Goal: Transaction & Acquisition: Book appointment/travel/reservation

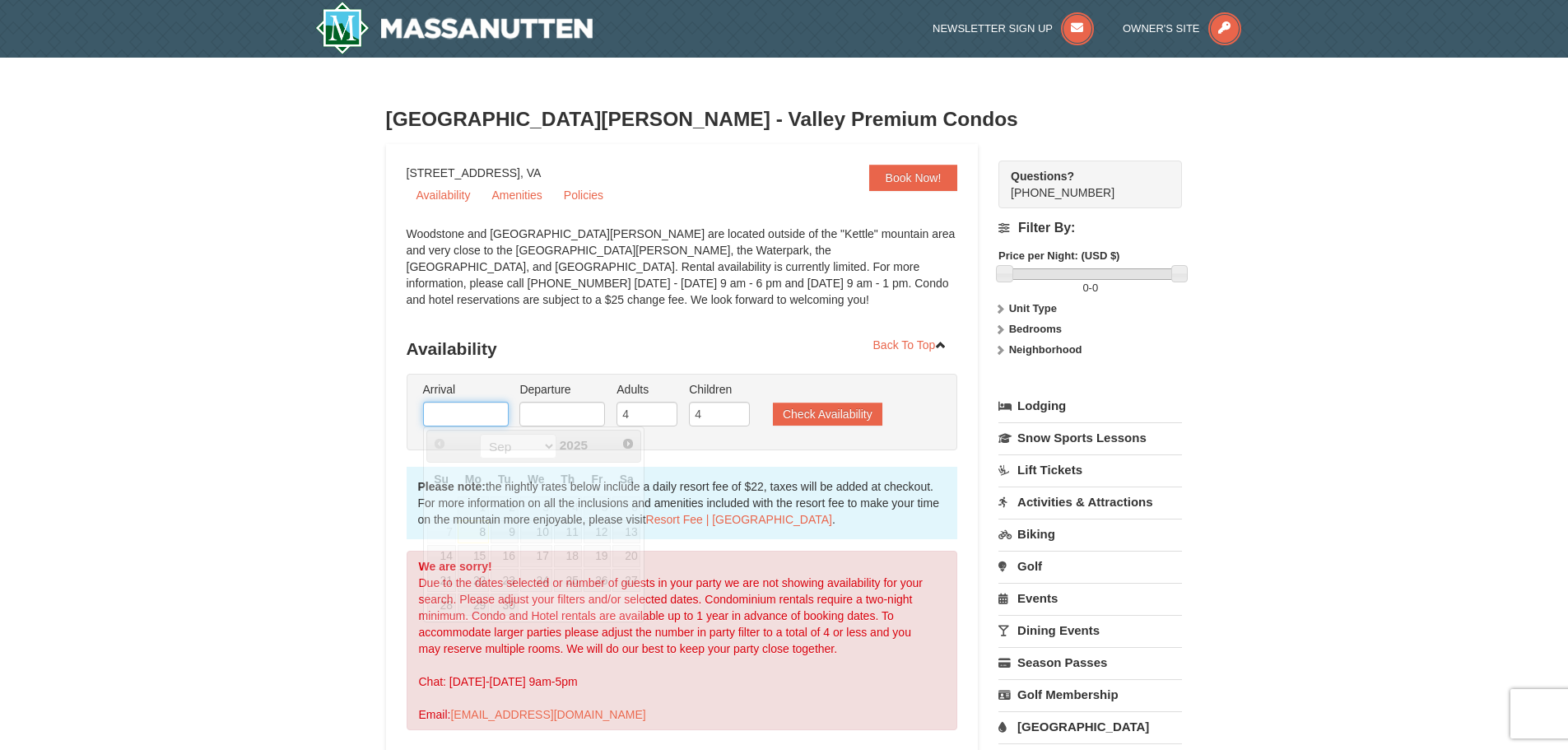
click at [489, 409] on input "text" at bounding box center [466, 415] width 86 height 25
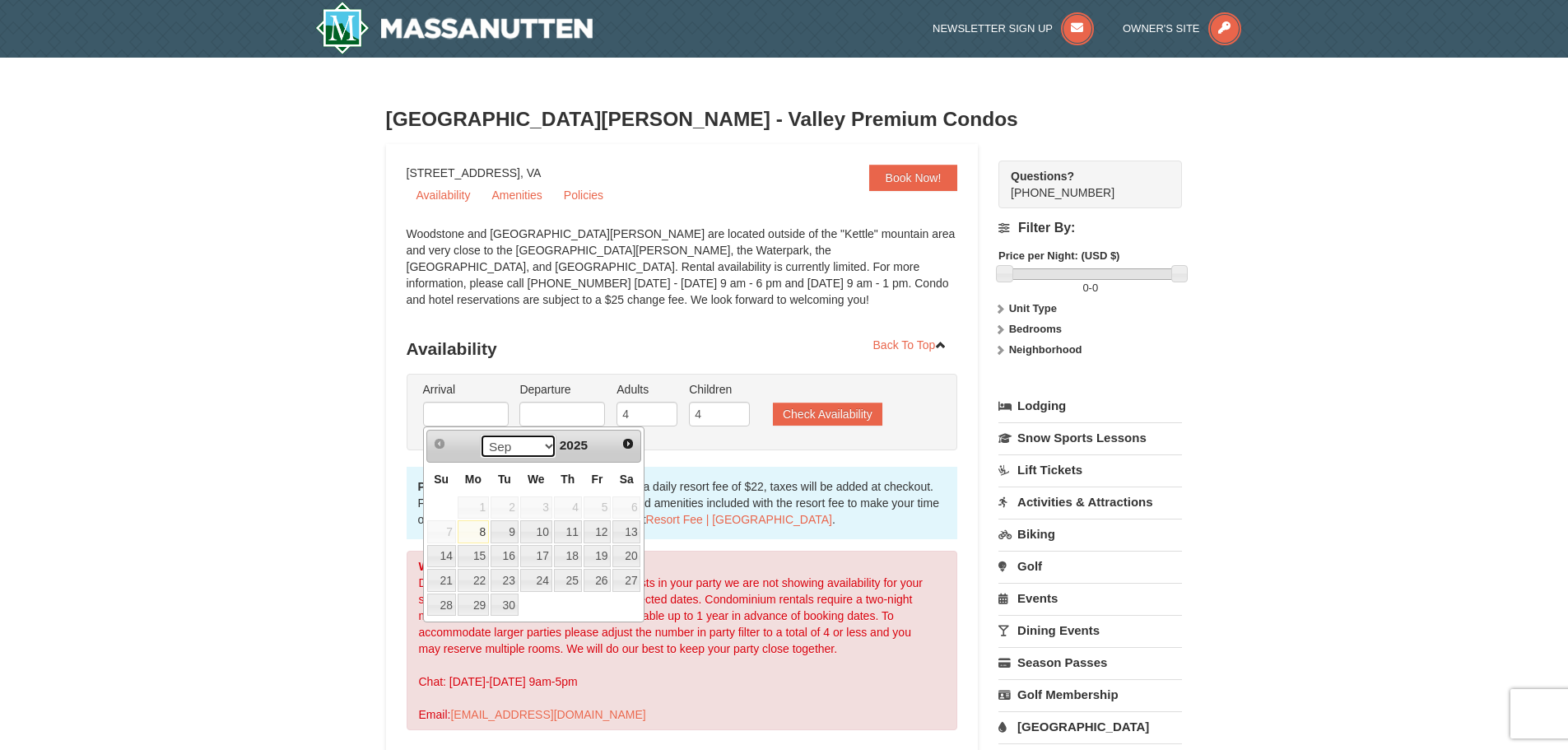
click at [545, 443] on select "Sep Oct Nov Dec" at bounding box center [518, 446] width 77 height 25
click at [532, 583] on link "24" at bounding box center [536, 581] width 32 height 23
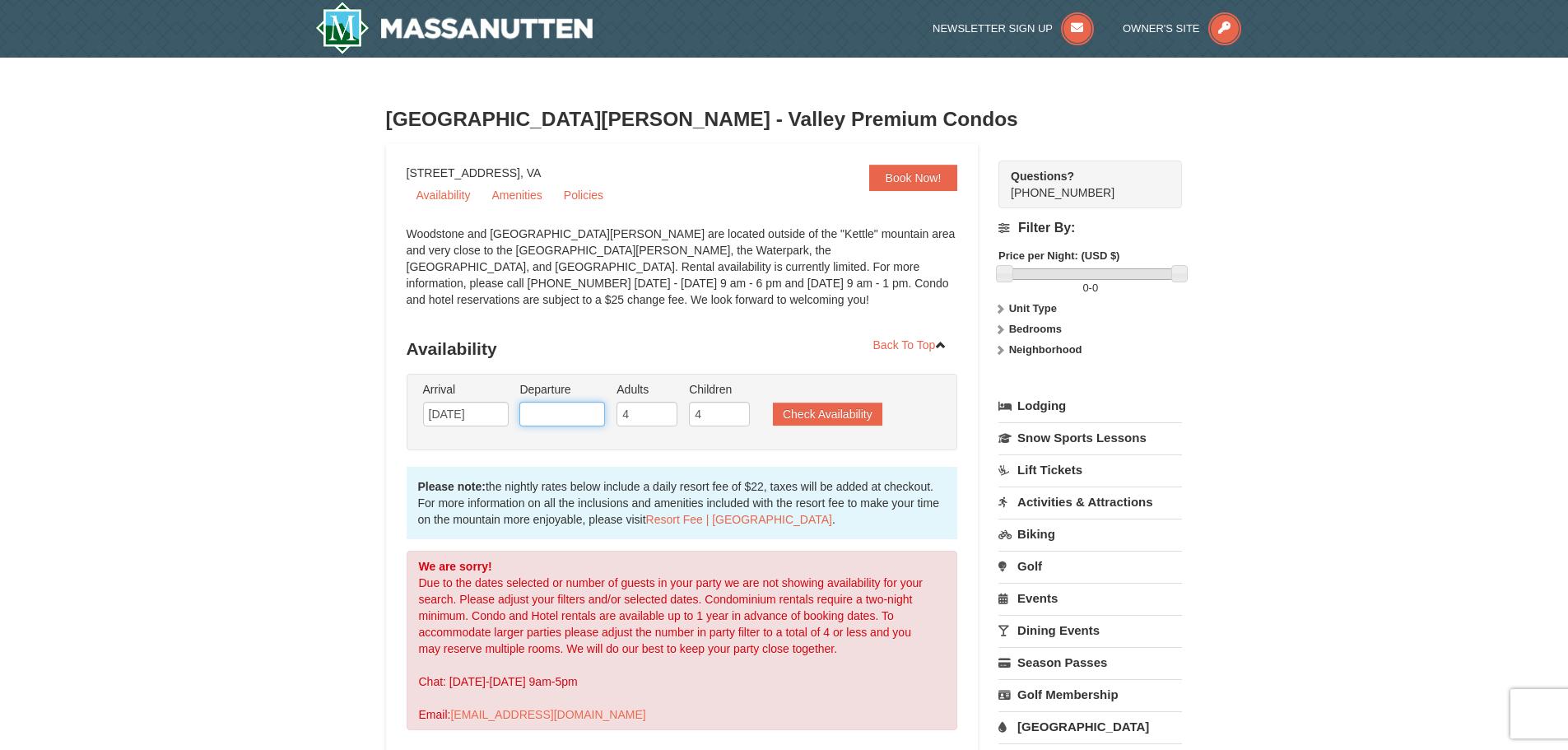
click at [574, 416] on input "text" at bounding box center [562, 415] width 86 height 25
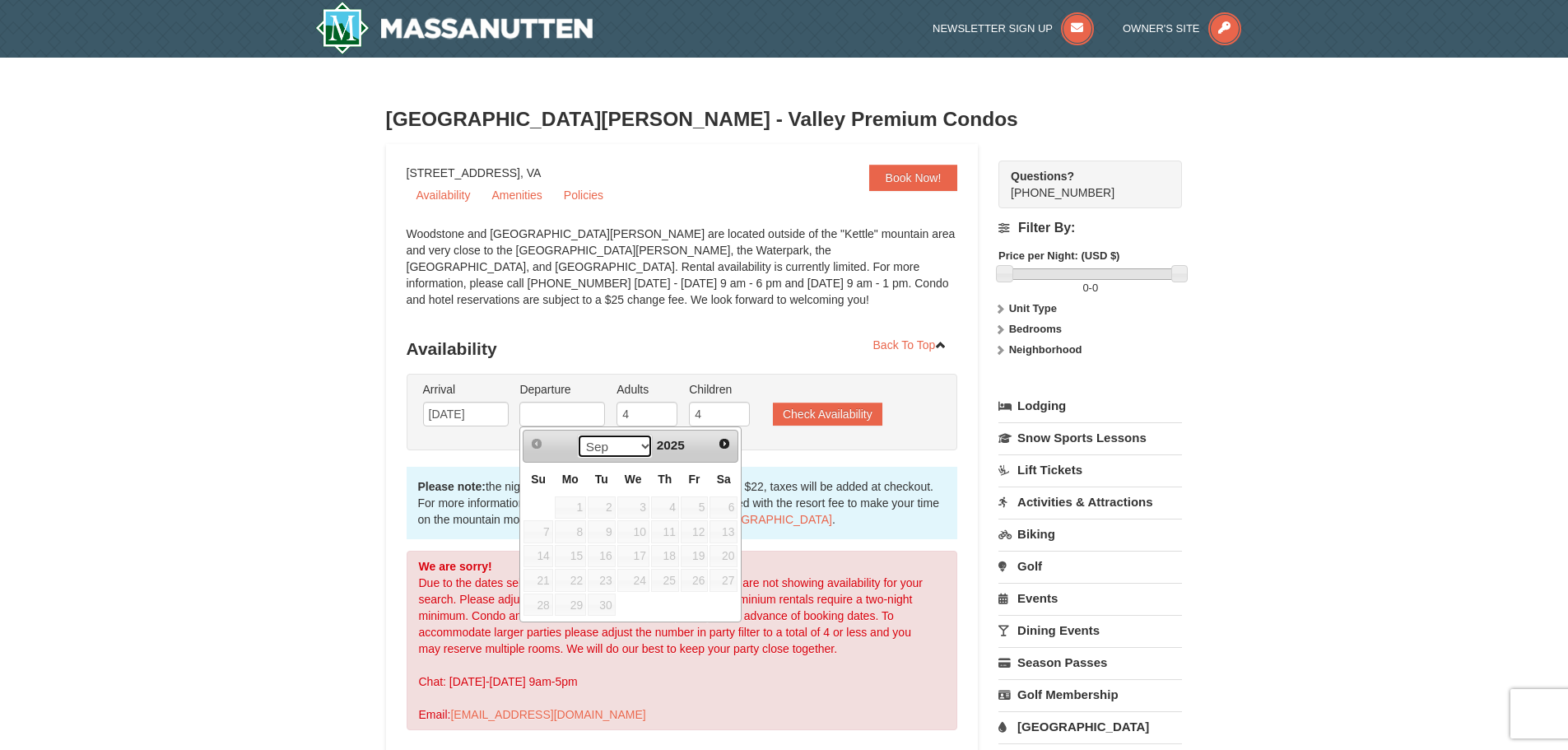
click at [639, 455] on select "Sep Oct Nov Dec" at bounding box center [615, 446] width 77 height 25
click at [484, 416] on input "12/24/2025" at bounding box center [466, 415] width 86 height 25
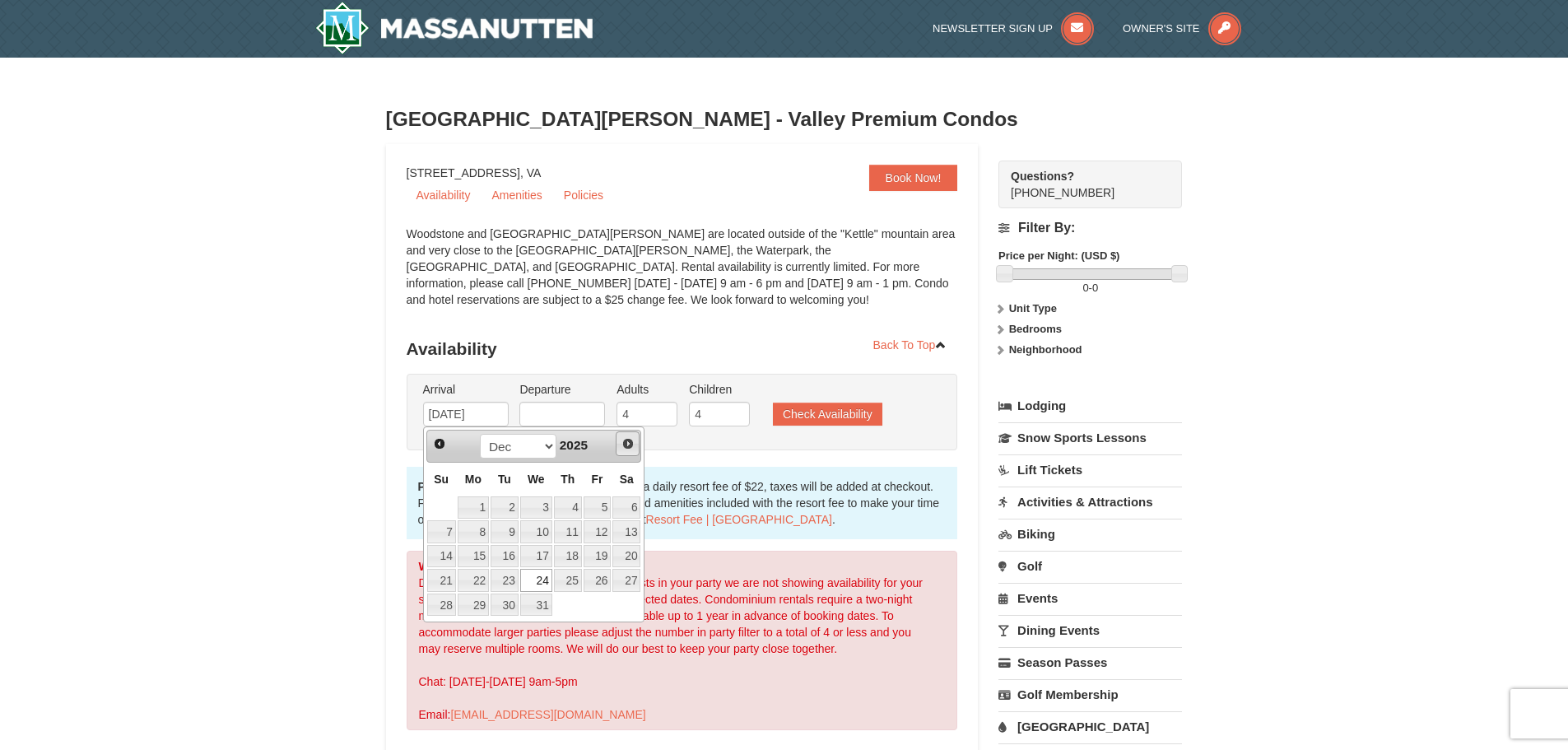
click at [629, 444] on span "Next" at bounding box center [628, 444] width 13 height 13
click at [541, 582] on link "21" at bounding box center [536, 581] width 32 height 23
type input "[DATE]"
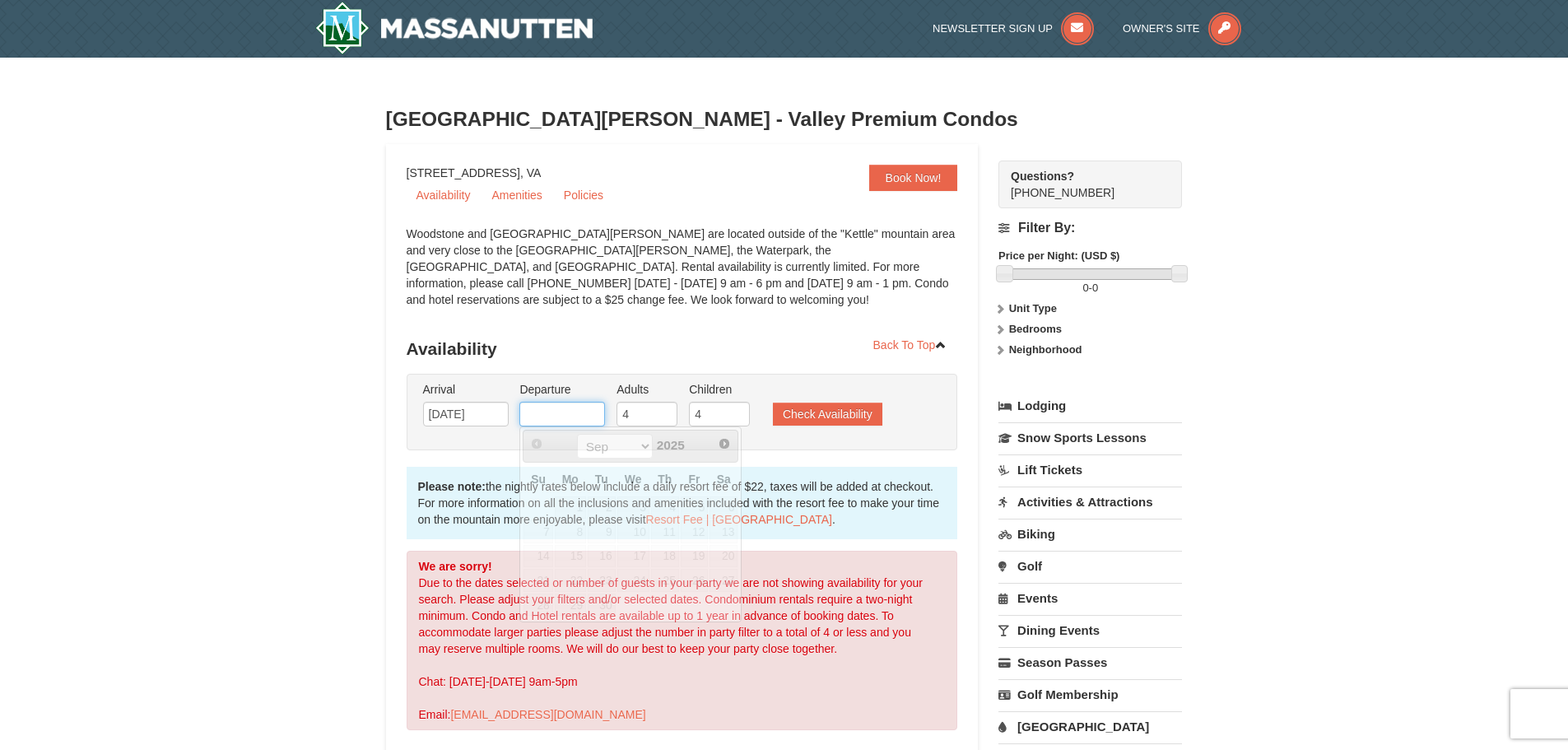
click at [576, 416] on input "text" at bounding box center [562, 415] width 86 height 25
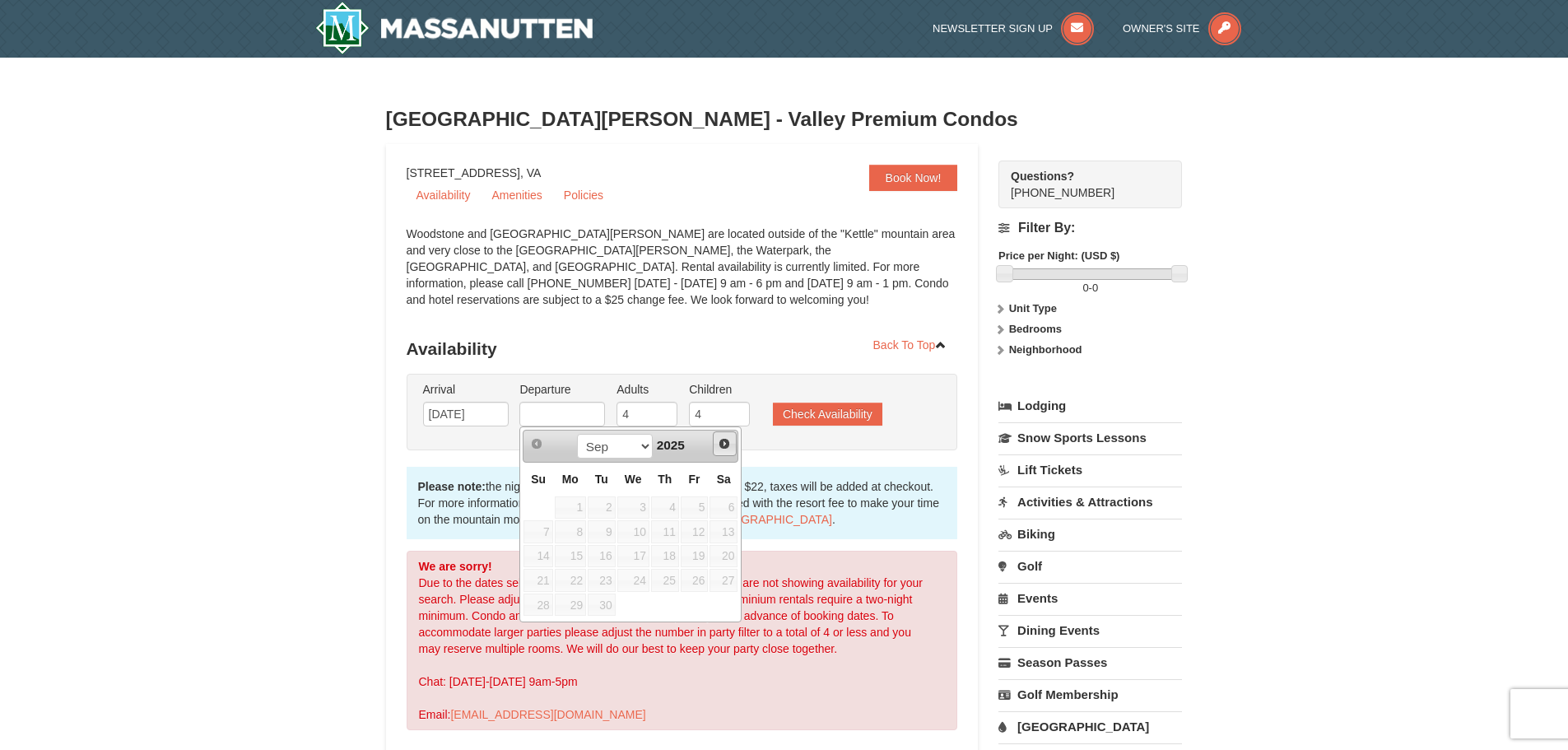
click at [729, 447] on span "Next" at bounding box center [724, 444] width 13 height 13
click at [719, 446] on span "Next" at bounding box center [724, 444] width 13 height 13
click at [704, 574] on link "23" at bounding box center [695, 581] width 28 height 23
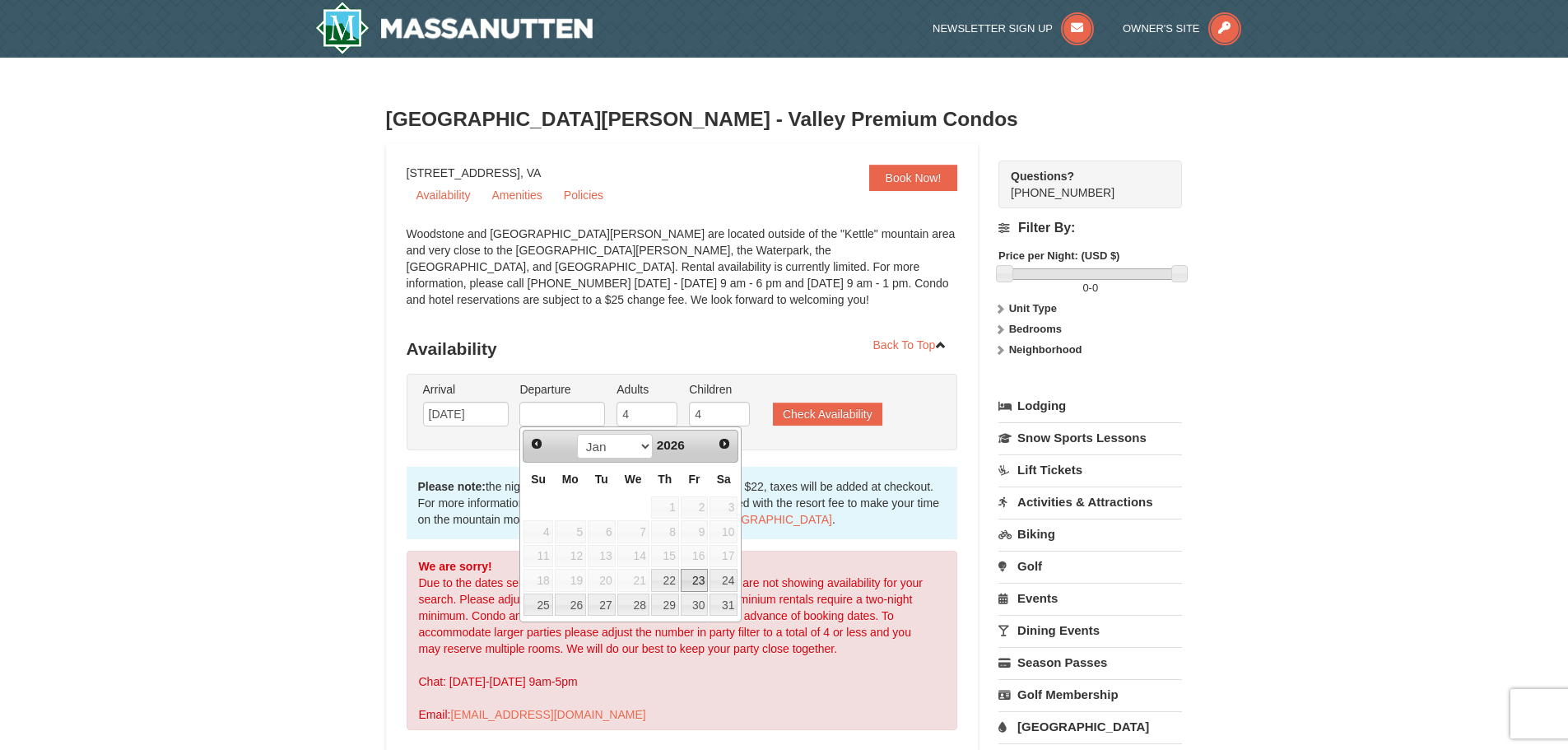
type input "01/23/2026"
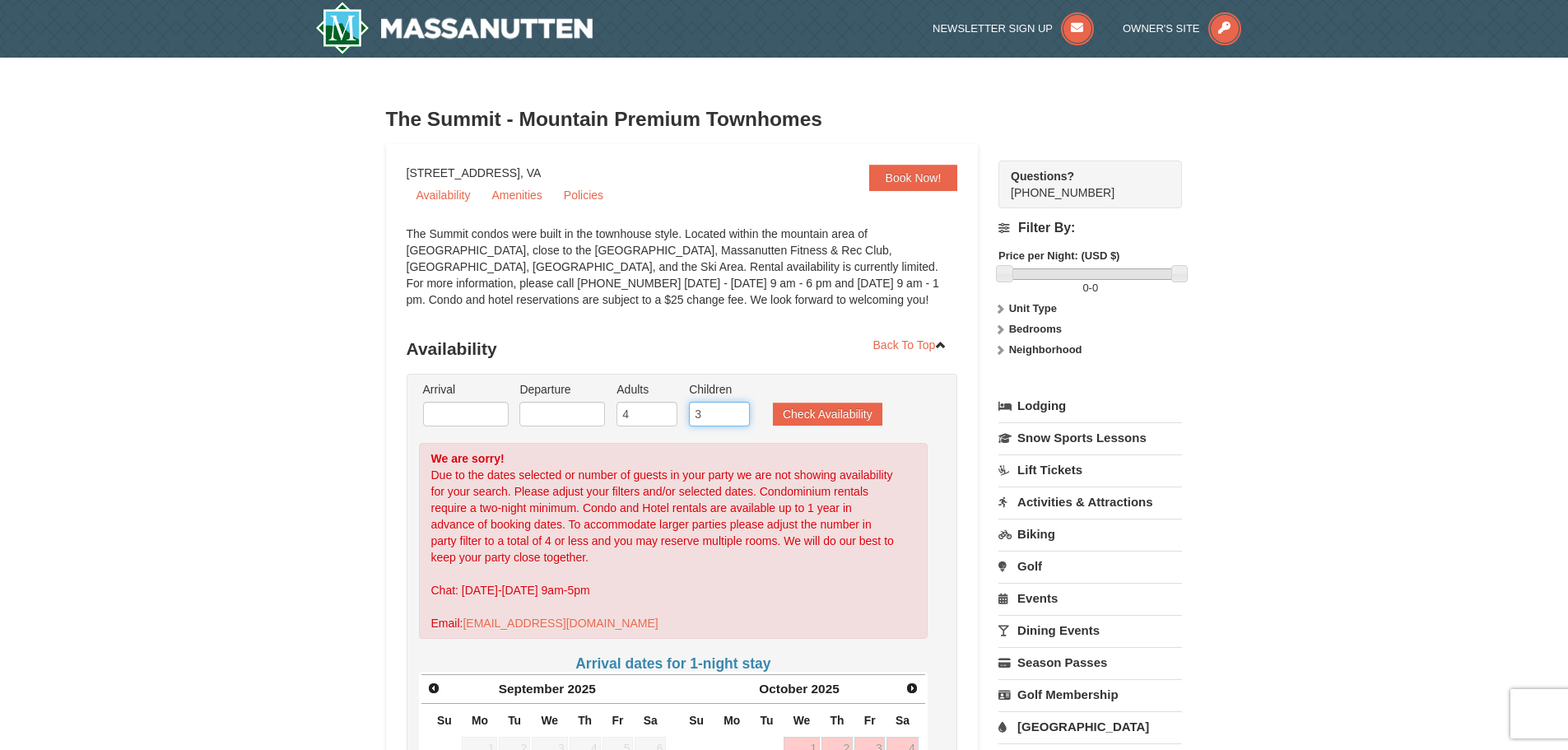
type input "3"
click at [739, 416] on input "3" at bounding box center [719, 415] width 61 height 25
click at [788, 416] on button "Check Availability" at bounding box center [828, 414] width 109 height 23
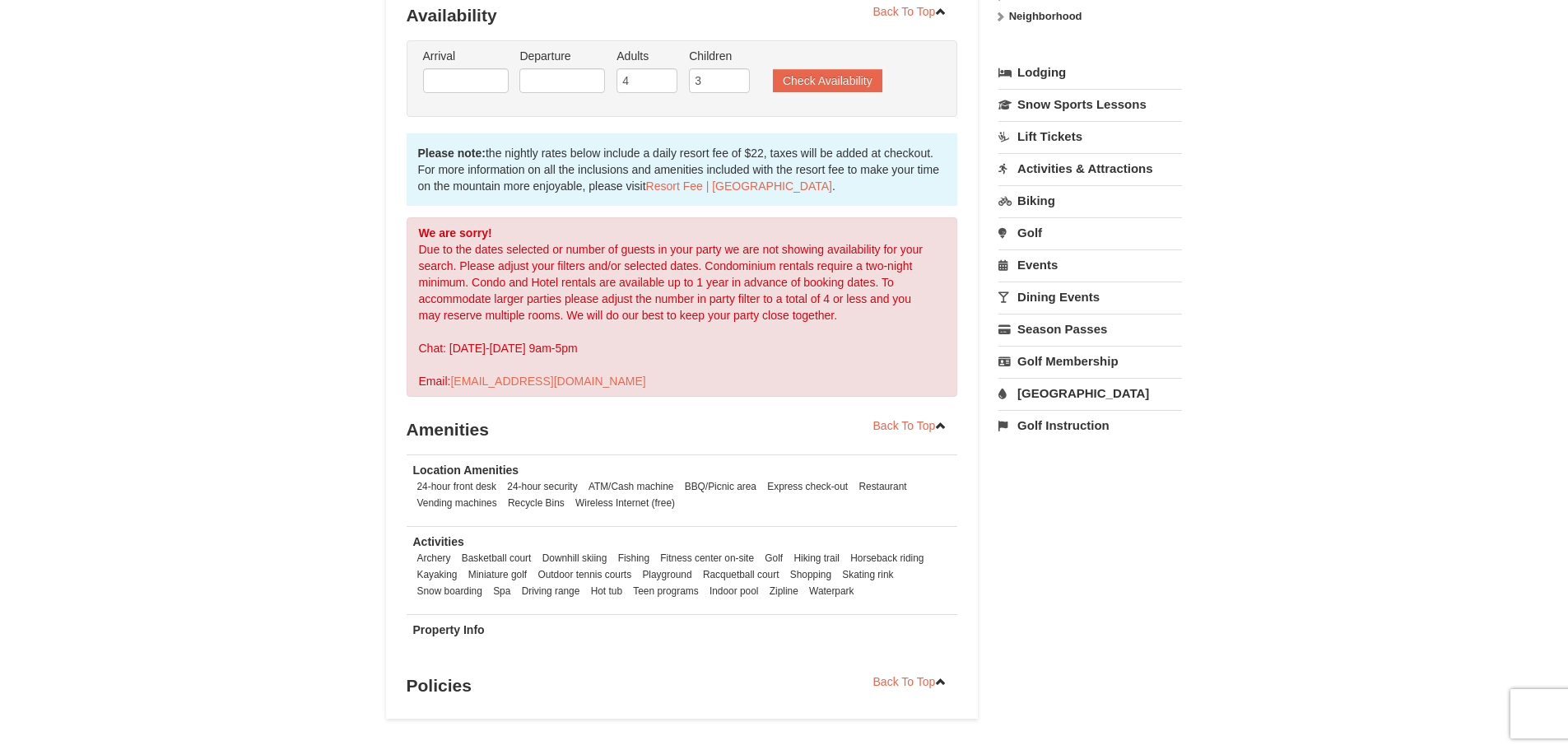
scroll to position [333, 0]
click at [666, 59] on label "Adults" at bounding box center [646, 56] width 61 height 17
click at [666, 69] on input "4" at bounding box center [646, 81] width 61 height 25
click at [666, 88] on input "3" at bounding box center [646, 81] width 61 height 25
type input "2"
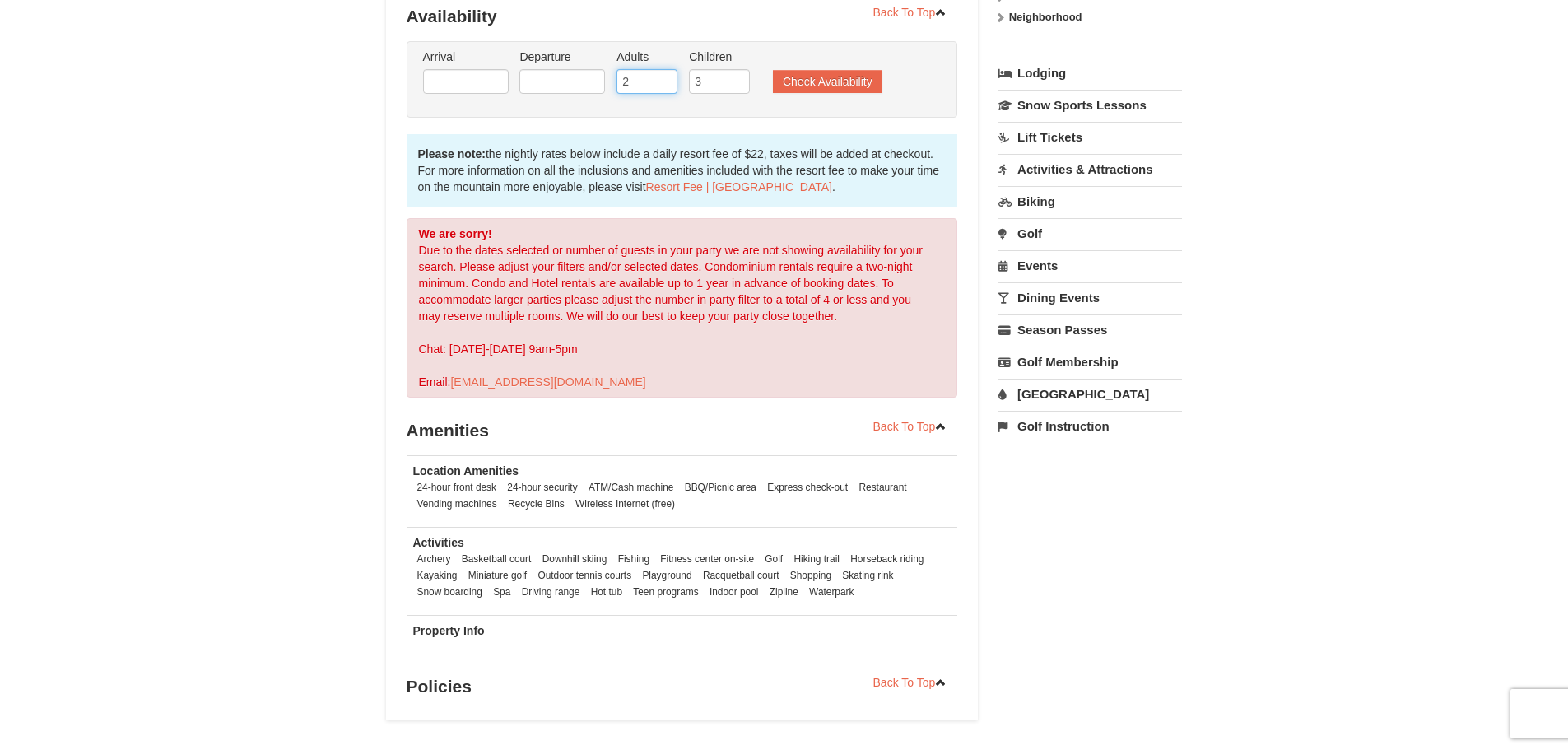
click at [666, 88] on input "2" at bounding box center [646, 81] width 61 height 25
click at [754, 75] on li "Children 3" at bounding box center [720, 75] width 69 height 54
click at [743, 92] on input "3" at bounding box center [719, 81] width 61 height 25
type input "2"
click at [736, 89] on input "2" at bounding box center [719, 81] width 61 height 25
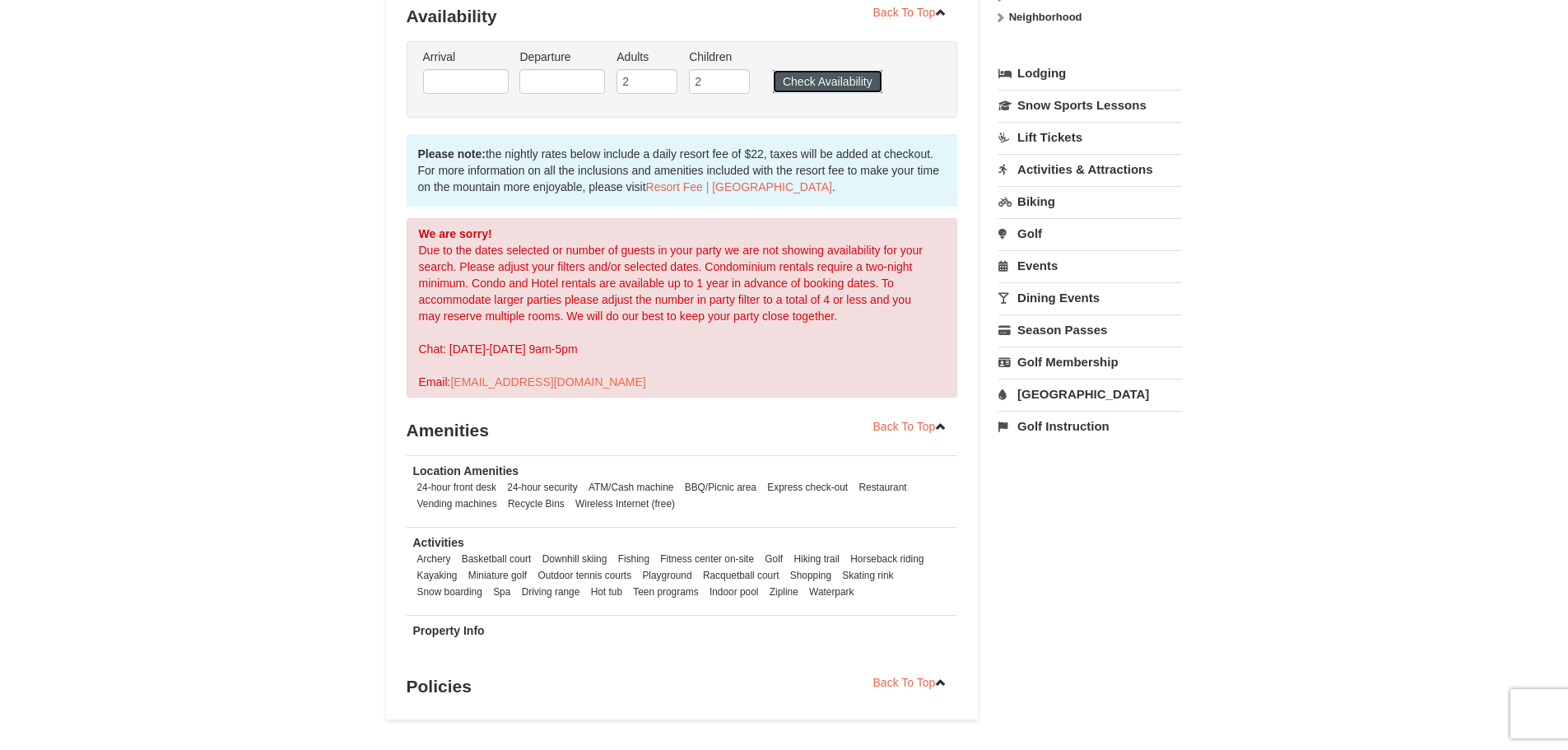
click at [803, 76] on button "Check Availability" at bounding box center [828, 81] width 109 height 23
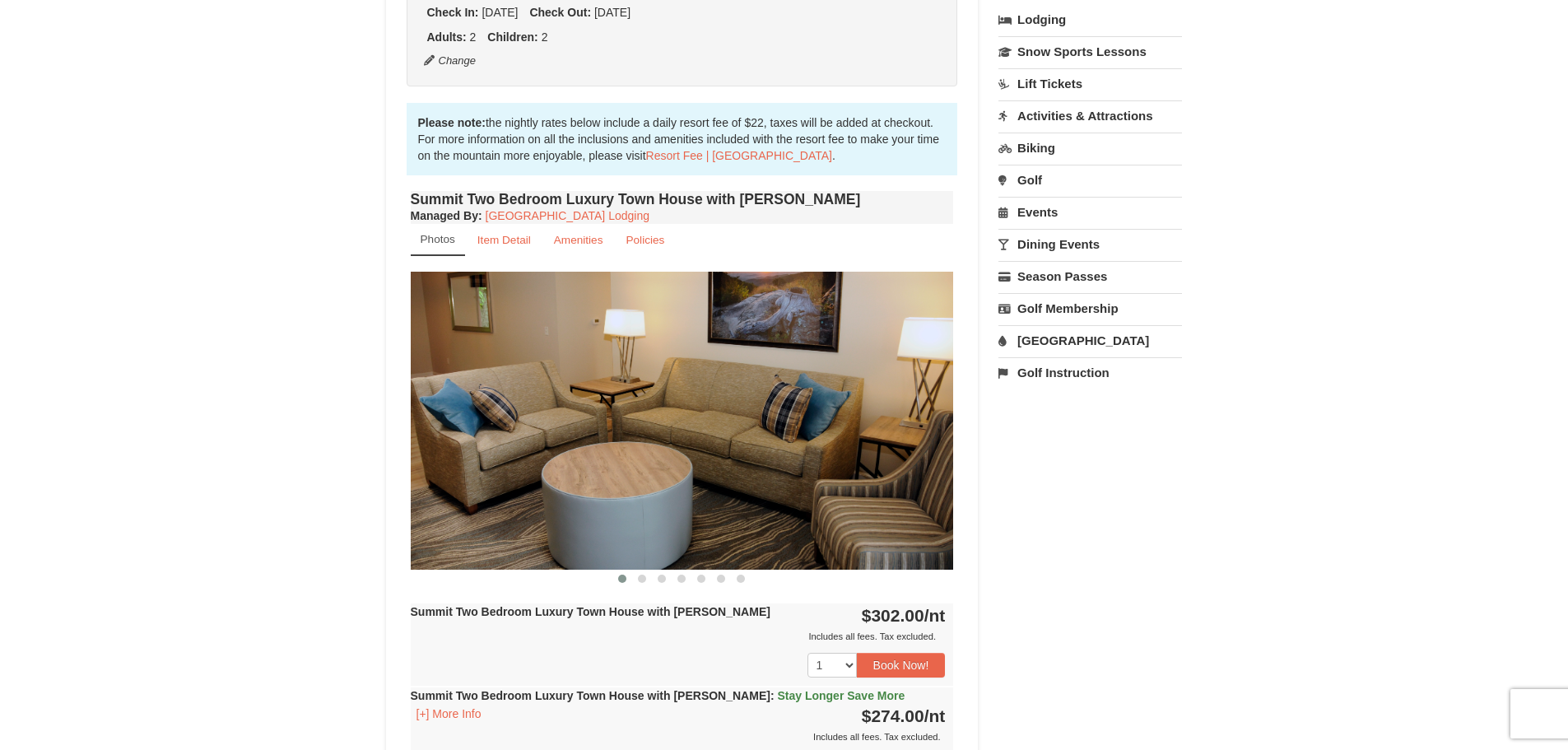
scroll to position [416, 0]
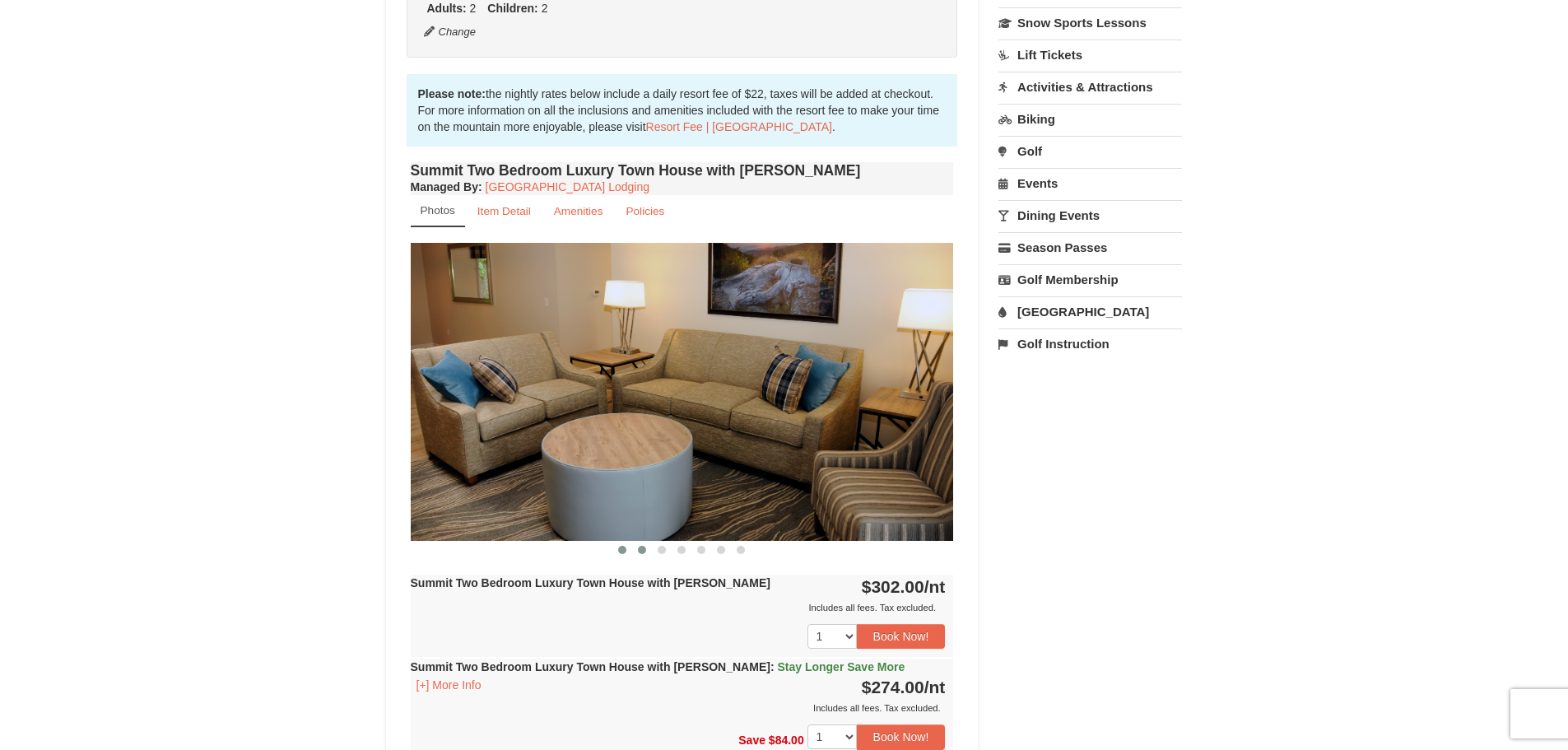
click at [641, 551] on span at bounding box center [641, 550] width 8 height 8
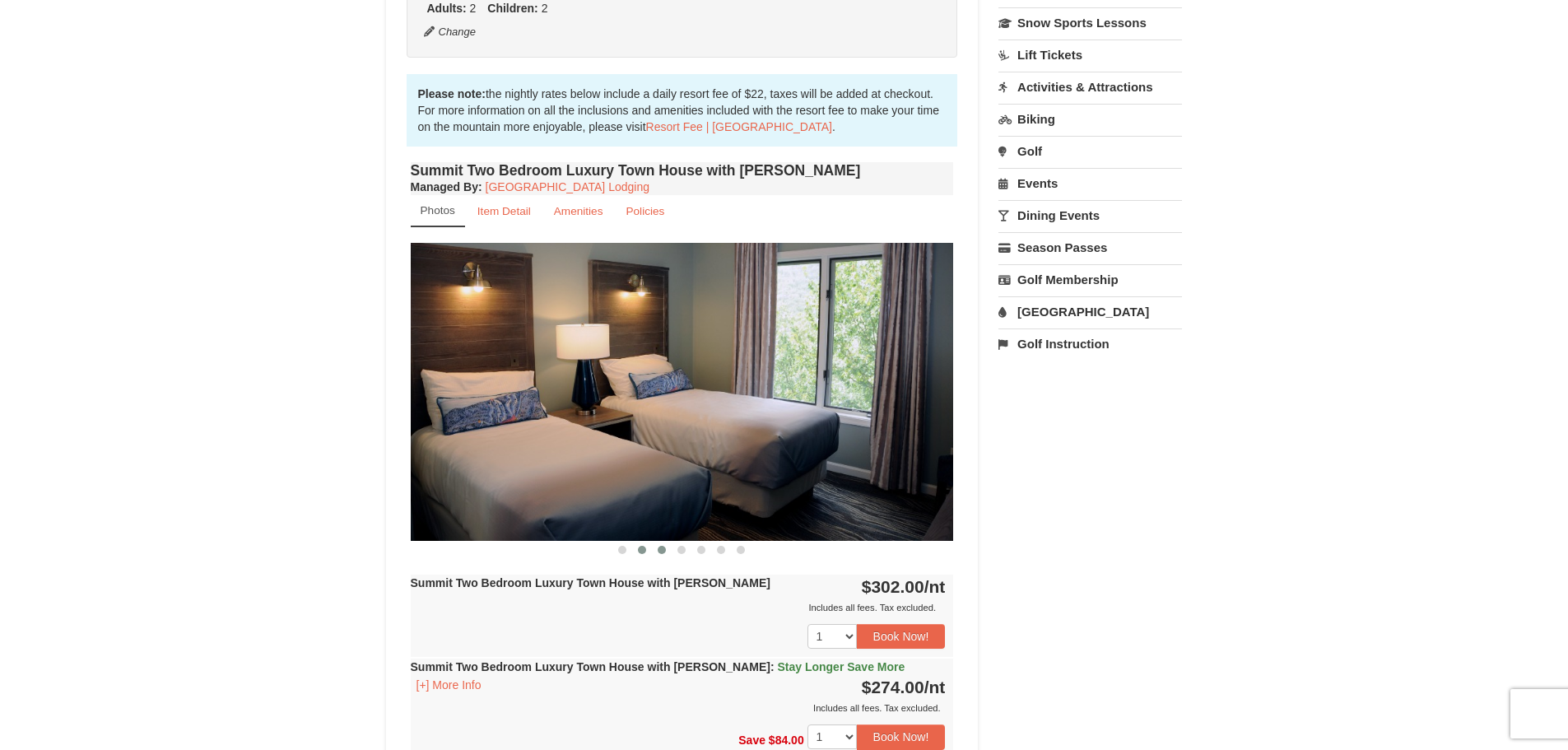
click at [660, 549] on span at bounding box center [661, 550] width 8 height 8
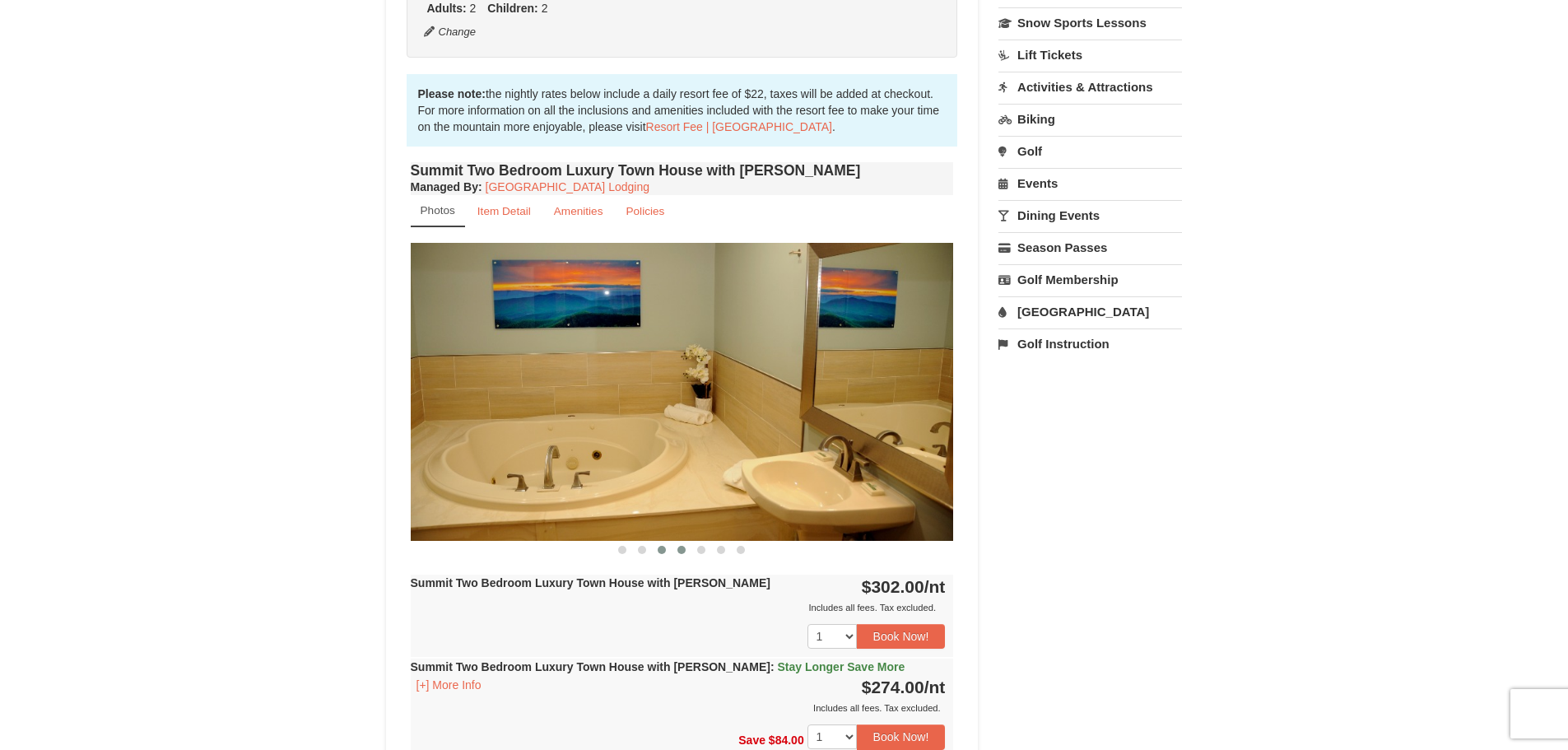
click at [683, 550] on span at bounding box center [681, 550] width 8 height 8
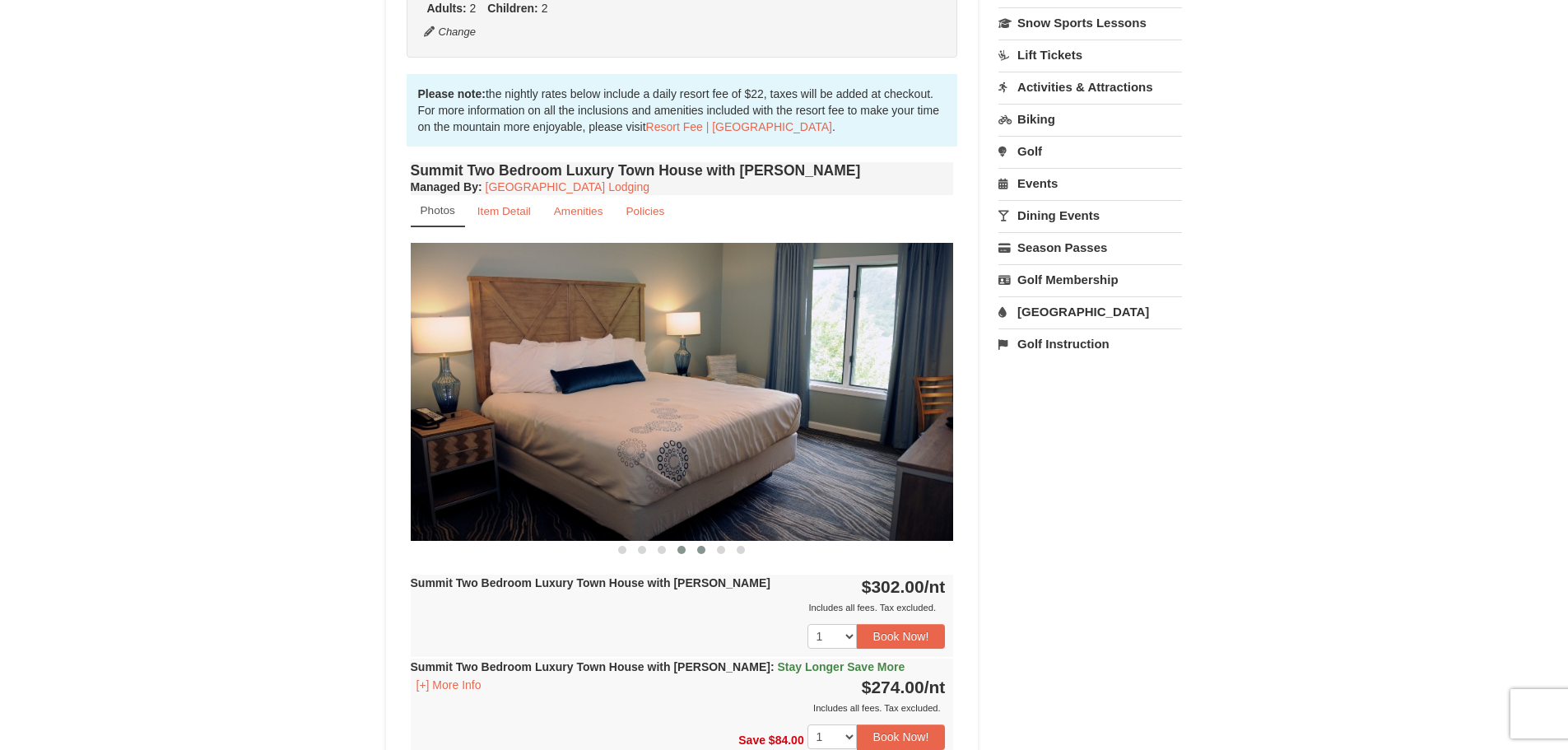
click at [705, 551] on span at bounding box center [701, 550] width 8 height 8
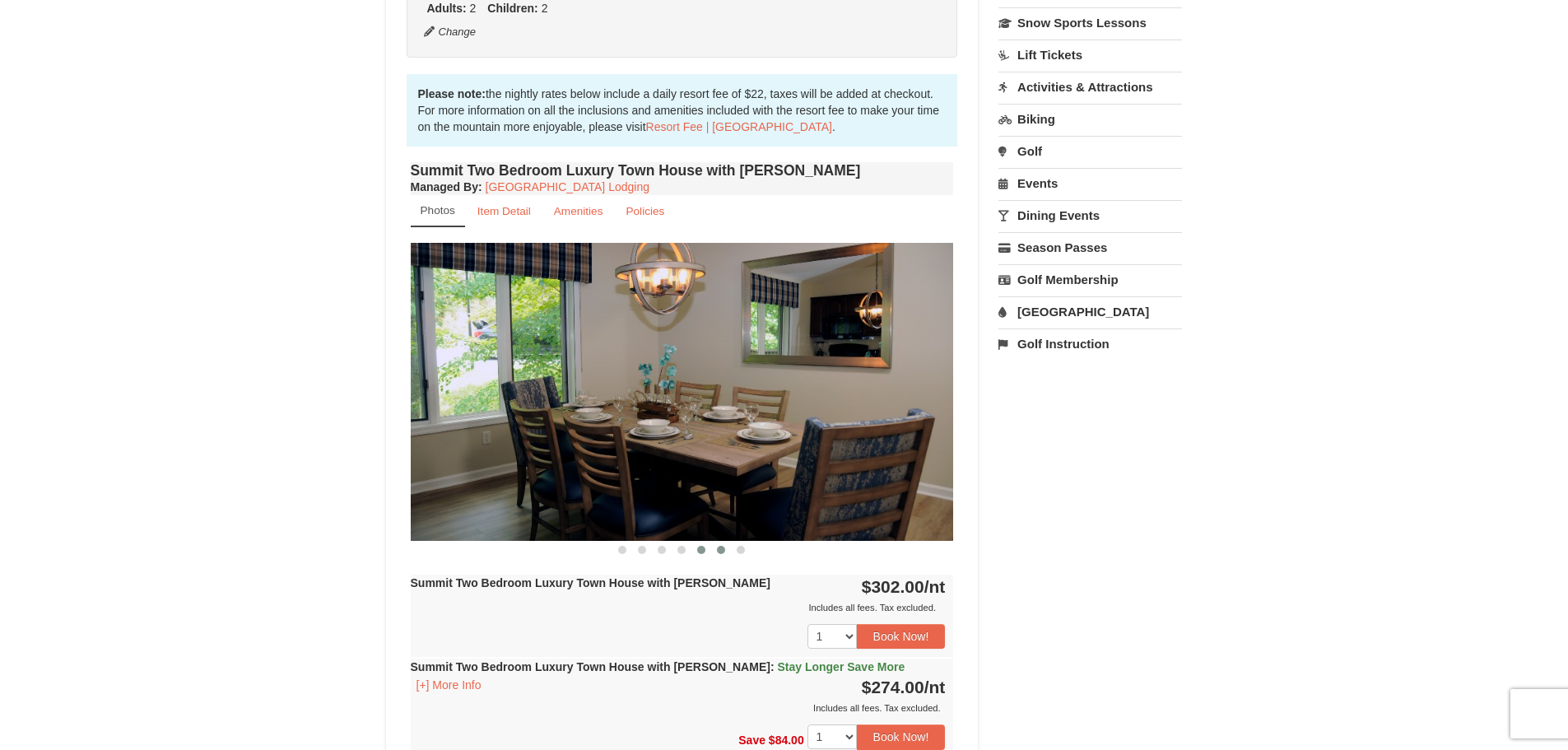
click at [721, 550] on span at bounding box center [721, 550] width 8 height 8
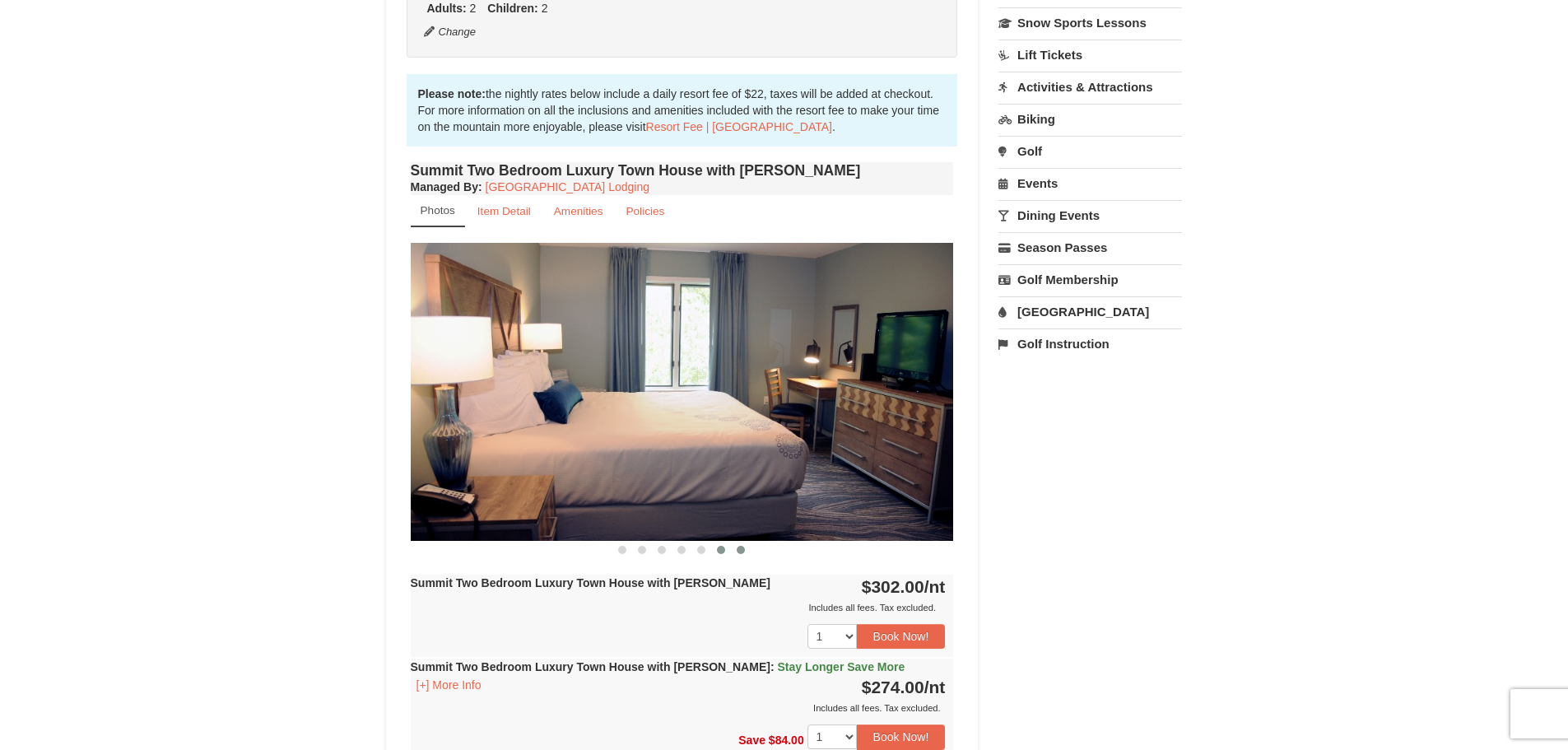
click at [737, 551] on span at bounding box center [741, 550] width 8 height 8
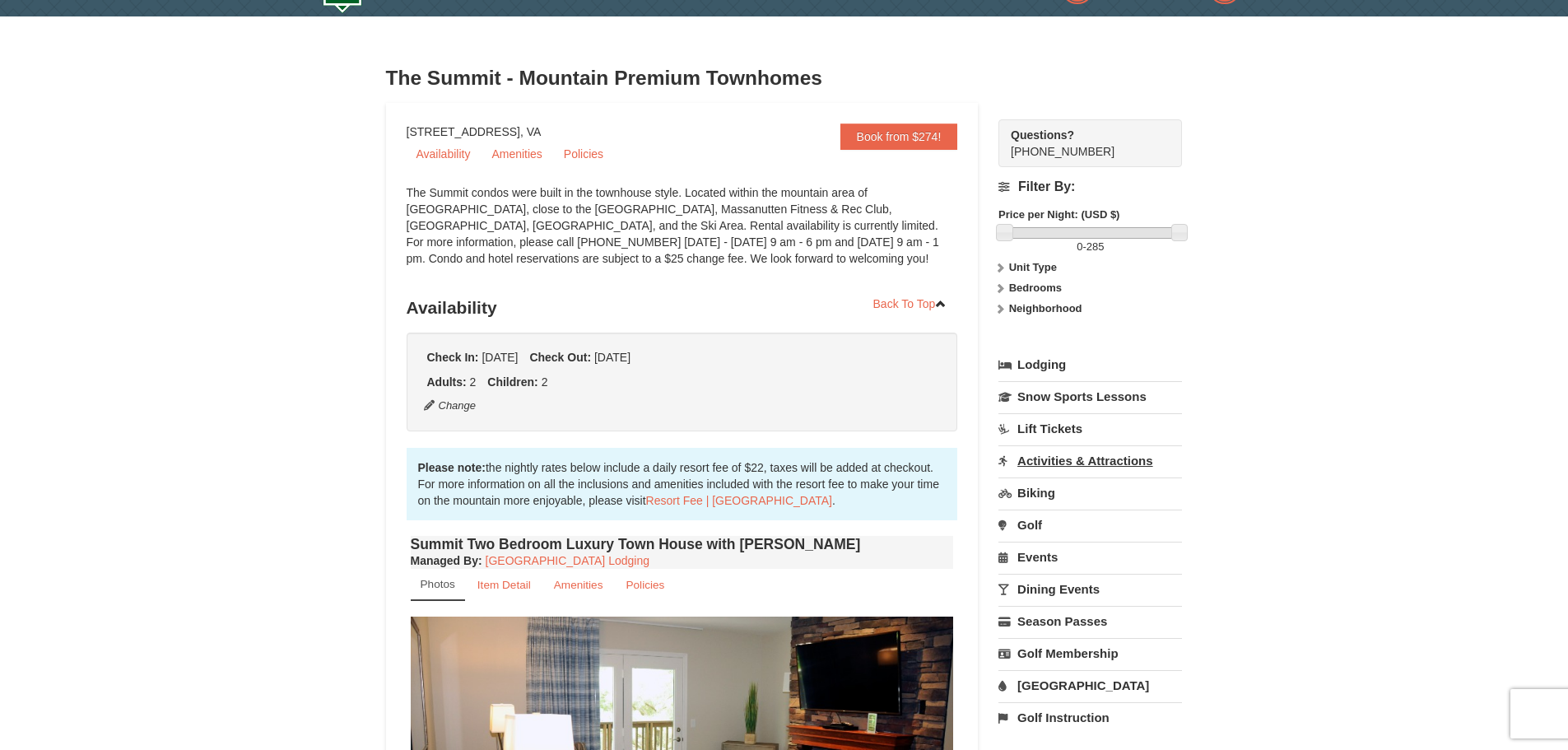
scroll to position [0, 0]
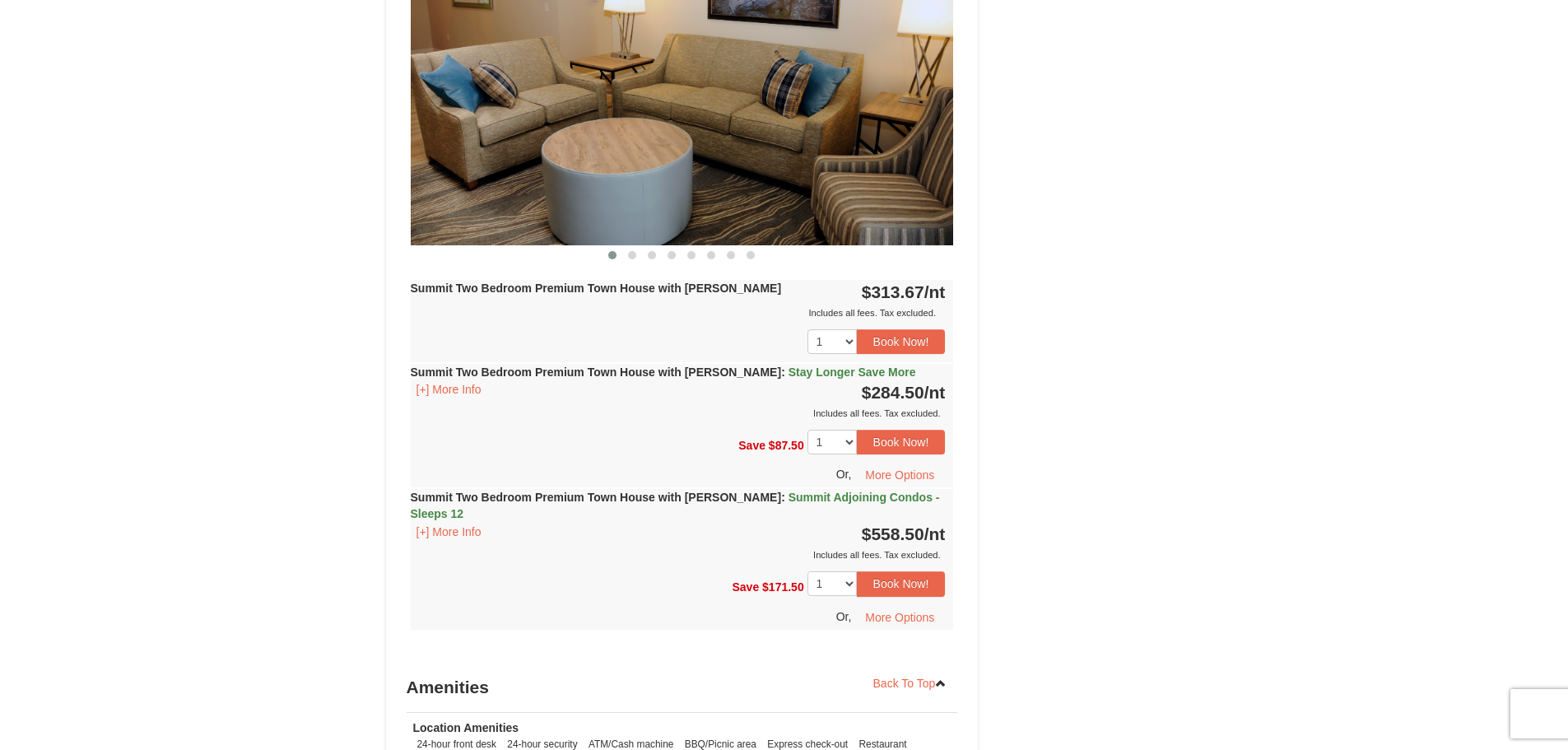
scroll to position [1593, 0]
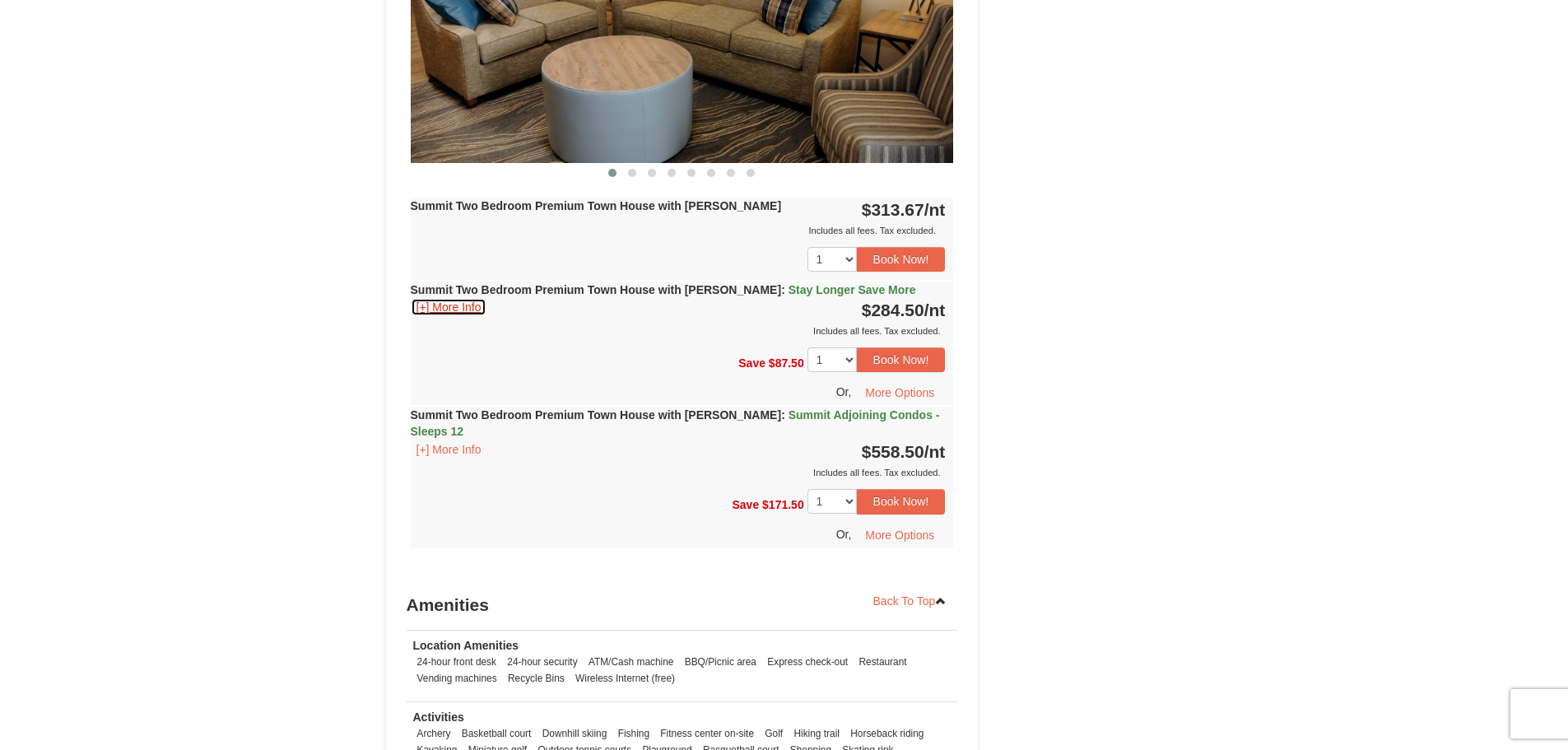
click at [435, 298] on button "[+] More Info" at bounding box center [449, 307] width 77 height 19
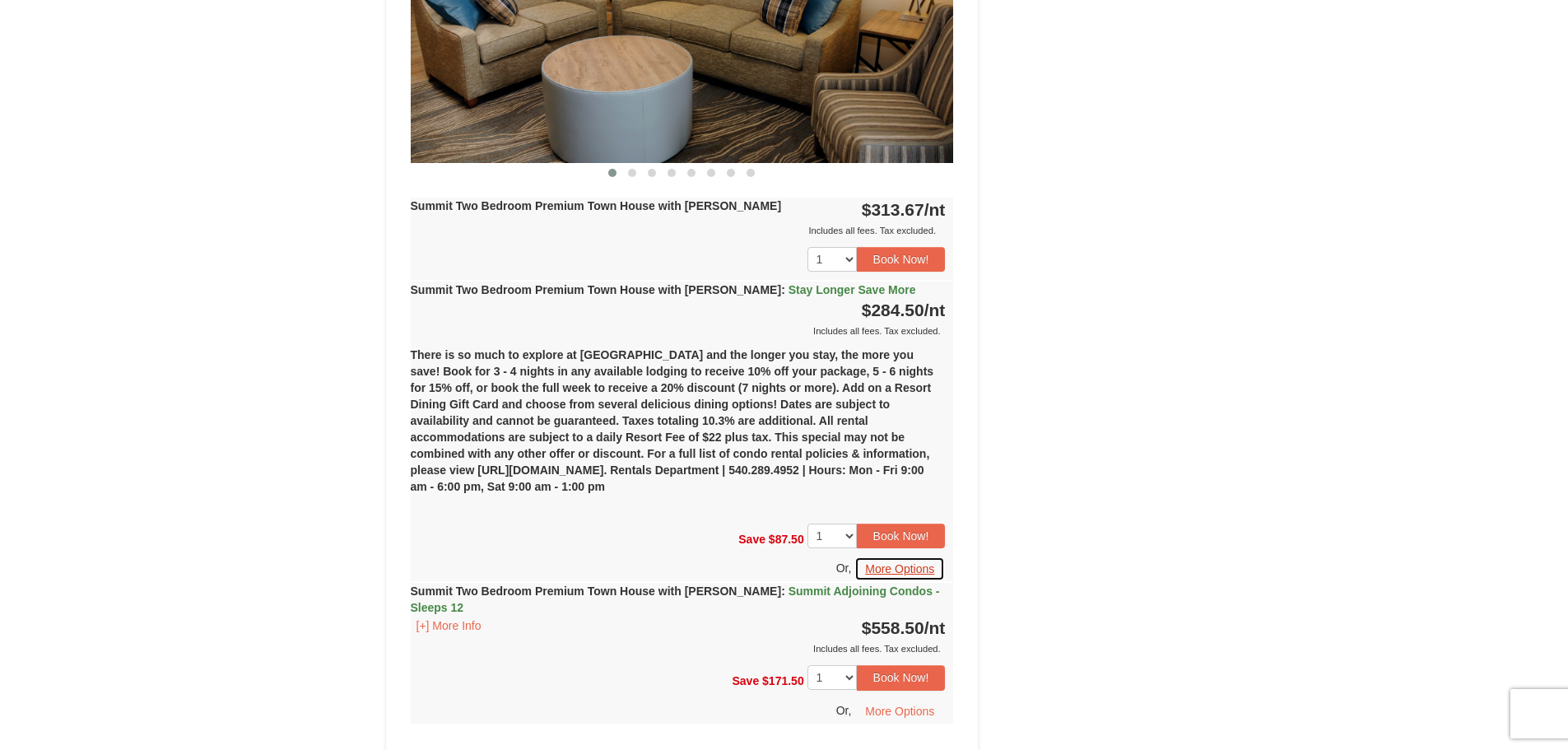
click at [884, 557] on button "More Options" at bounding box center [900, 569] width 91 height 25
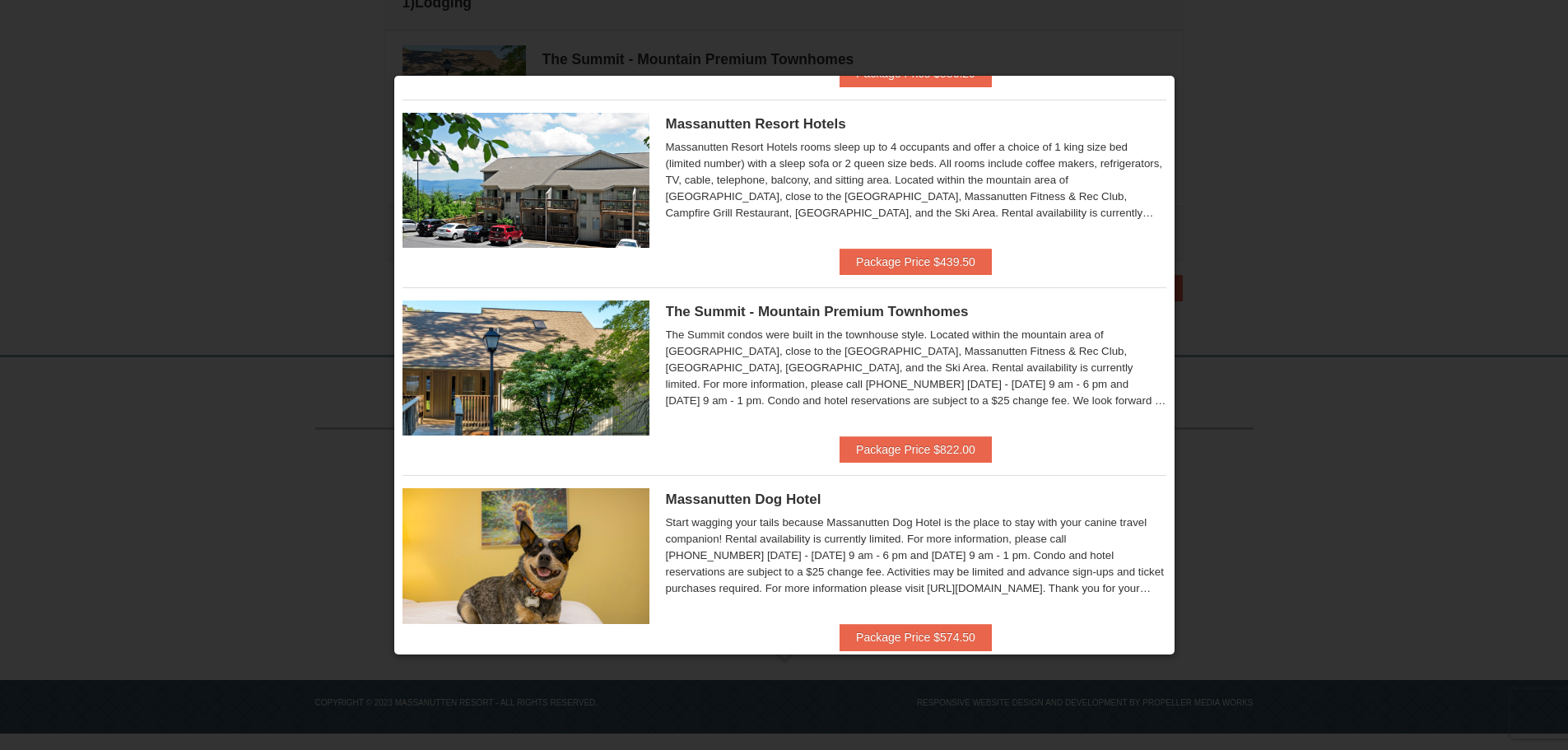
scroll to position [241, 0]
